Goal: Transaction & Acquisition: Obtain resource

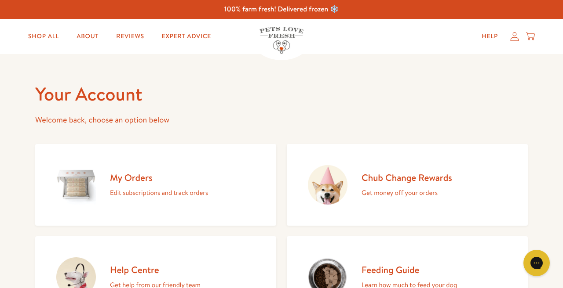
click at [408, 175] on h2 "Chub Change Rewards" at bounding box center [406, 178] width 91 height 12
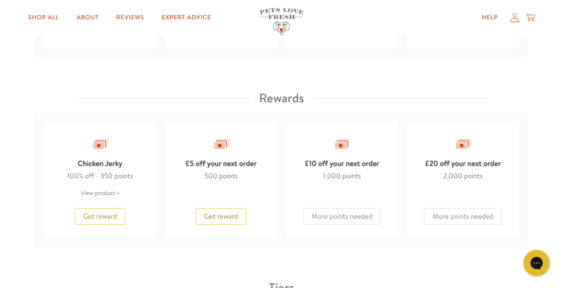
scroll to position [743, 0]
click at [231, 212] on span "Get reward" at bounding box center [221, 216] width 34 height 10
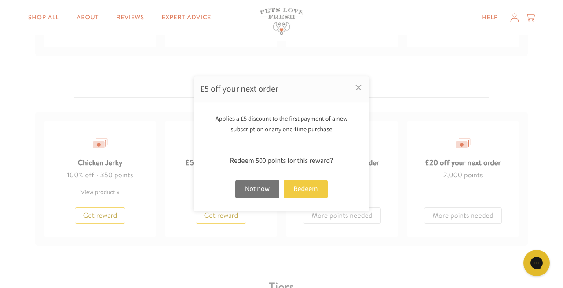
click at [302, 190] on div "Redeem" at bounding box center [306, 189] width 44 height 18
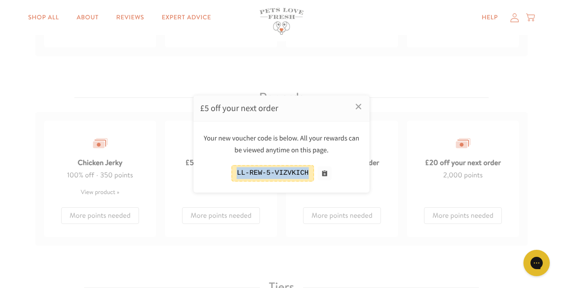
drag, startPoint x: 310, startPoint y: 171, endPoint x: 231, endPoint y: 174, distance: 79.7
click at [231, 174] on div "LL-REW-5-VIZVKICH" at bounding box center [281, 173] width 163 height 16
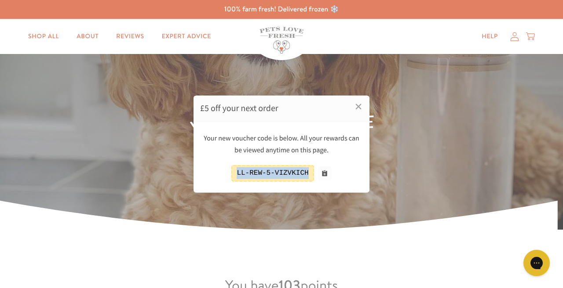
scroll to position [0, 0]
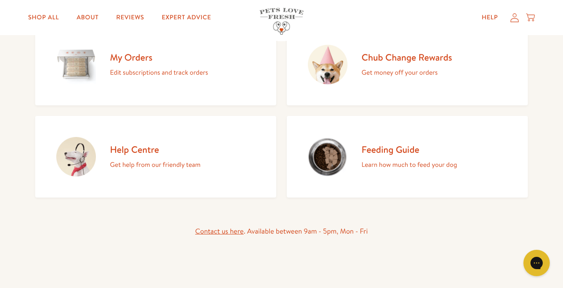
scroll to position [107, 0]
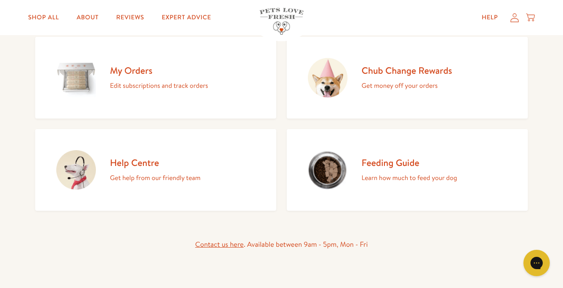
click at [375, 80] on p "Get money off your orders" at bounding box center [406, 85] width 91 height 11
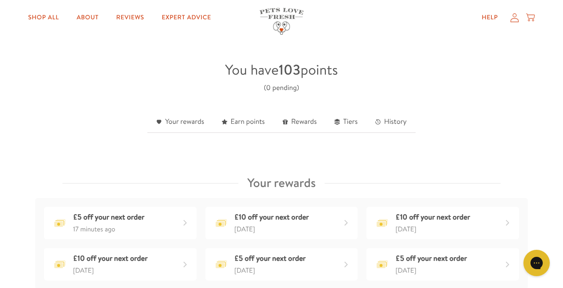
scroll to position [204, 0]
